Goal: Task Accomplishment & Management: Use online tool/utility

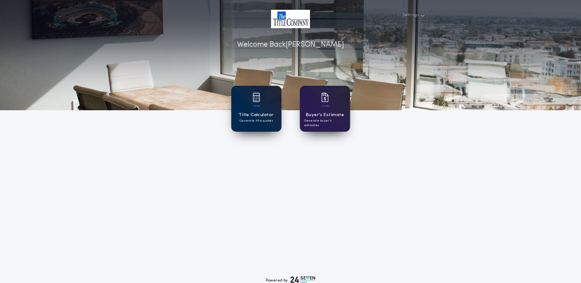
click at [258, 109] on div at bounding box center [256, 101] width 7 height 17
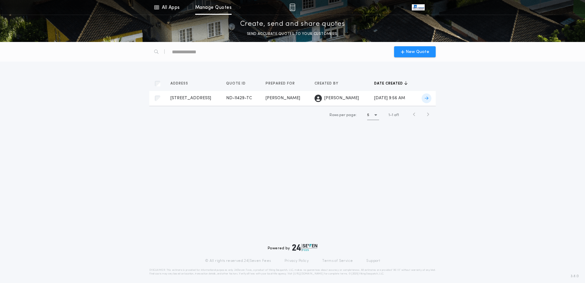
click at [182, 96] on span "[STREET_ADDRESS]" at bounding box center [190, 98] width 41 height 5
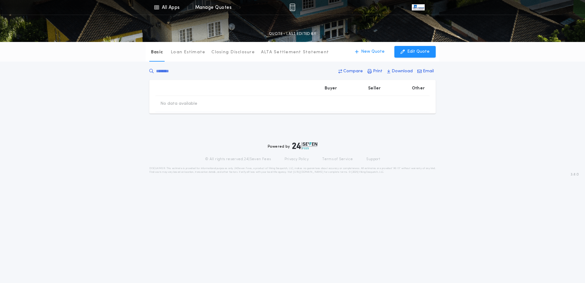
type input "**********"
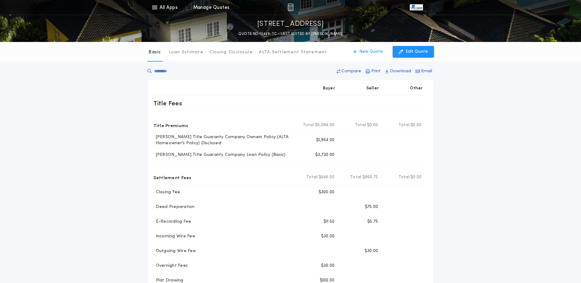
scroll to position [31, 0]
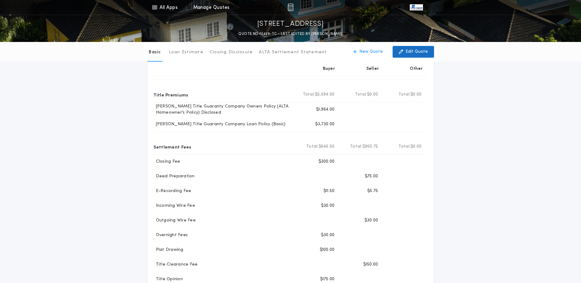
click at [417, 49] on p "Edit Quote" at bounding box center [416, 52] width 22 height 6
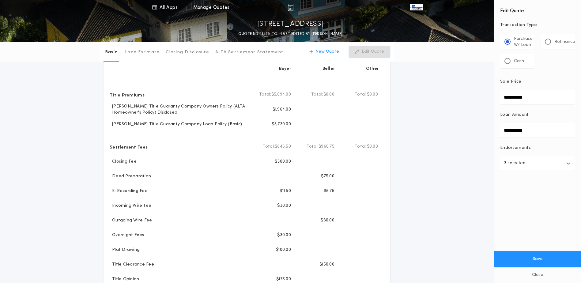
click at [568, 162] on icon "button" at bounding box center [568, 163] width 4 height 5
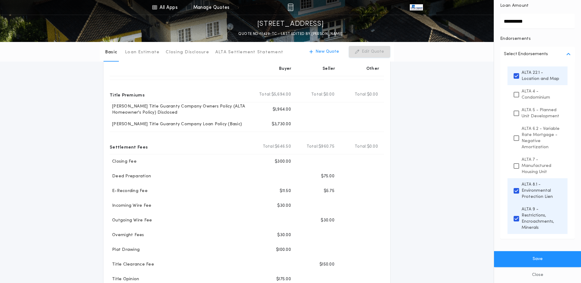
scroll to position [121, 0]
click at [534, 275] on button "Close" at bounding box center [537, 275] width 87 height 16
type input "**********"
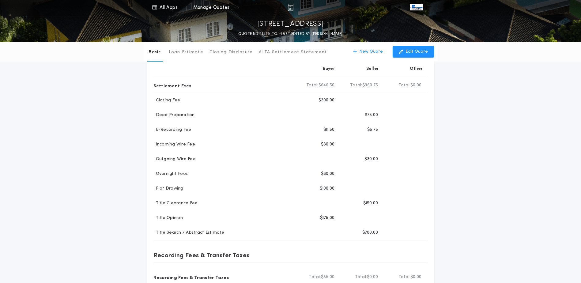
scroll to position [0, 0]
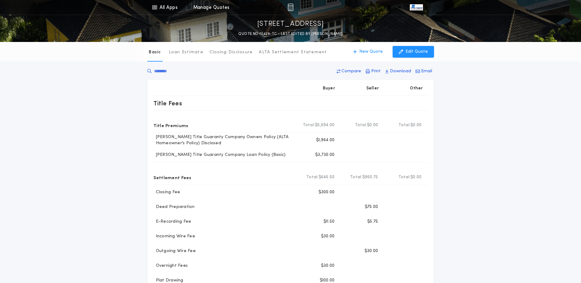
click at [486, 137] on div "Basic Loan Estimate Closing Disclosure ALTA Settlement Statement Basic New Quot…" at bounding box center [290, 258] width 581 height 432
